Goal: Obtain resource: Obtain resource

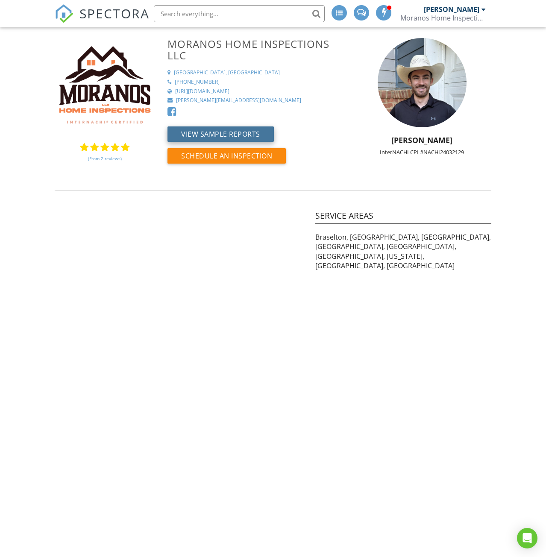
click at [199, 131] on button "View Sample Reports" at bounding box center [220, 133] width 106 height 15
click at [197, 132] on button "View Sample Reports" at bounding box center [220, 133] width 106 height 15
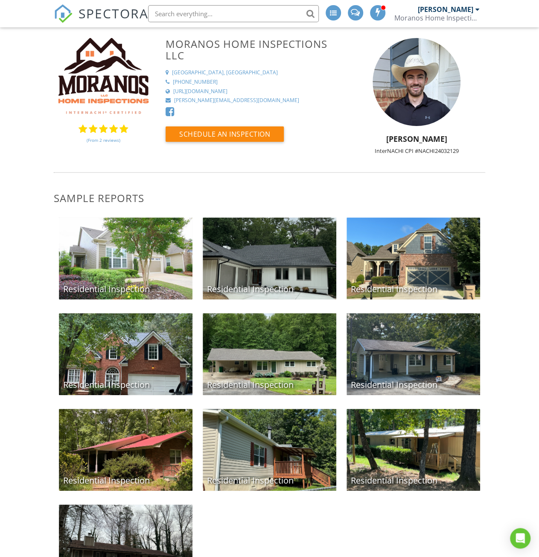
click at [135, 289] on div "Residential Inspection" at bounding box center [106, 289] width 87 height 12
click at [397, 262] on div "Residential Inspection" at bounding box center [414, 258] width 134 height 82
click at [309, 263] on div "Residential Inspection" at bounding box center [270, 258] width 134 height 82
